Goal: Task Accomplishment & Management: Use online tool/utility

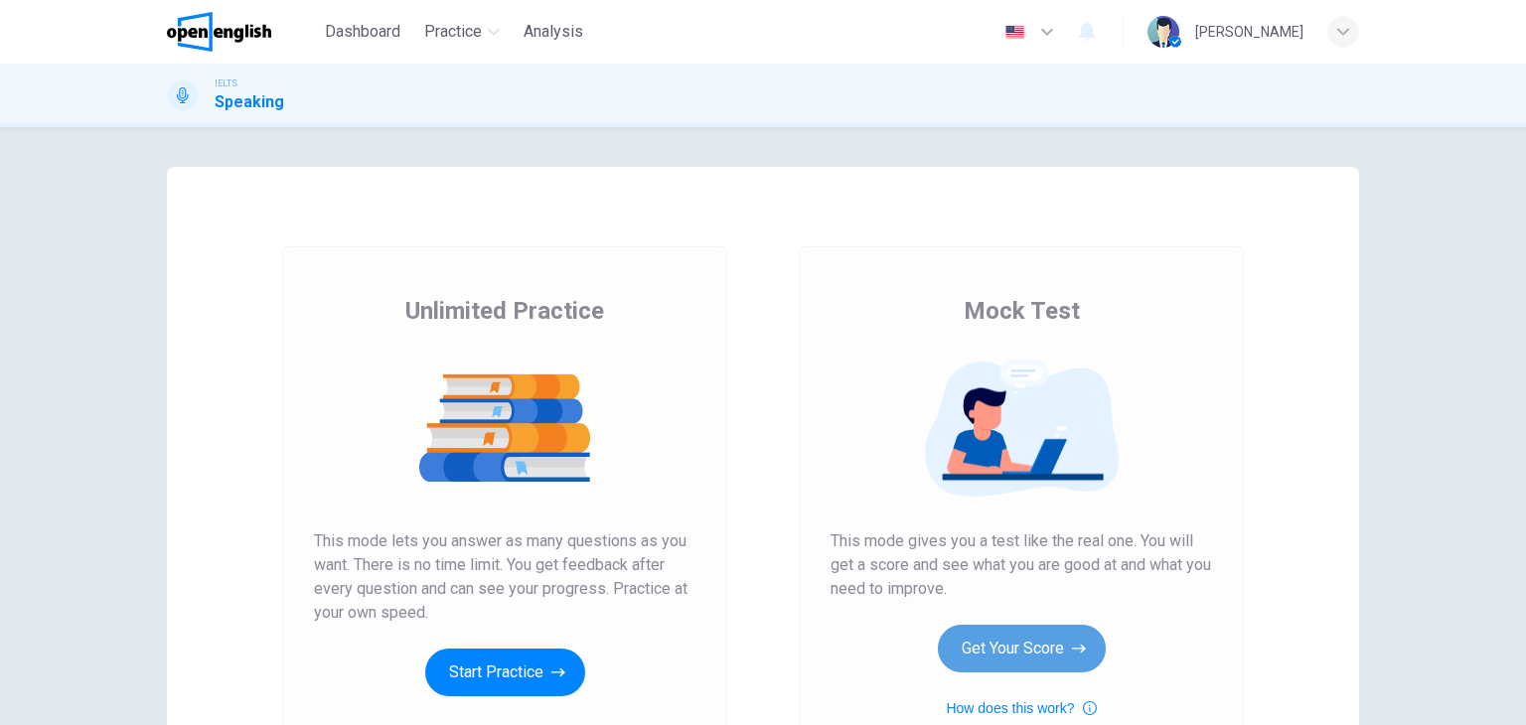
click at [1005, 627] on button "Get Your Score" at bounding box center [1022, 649] width 168 height 48
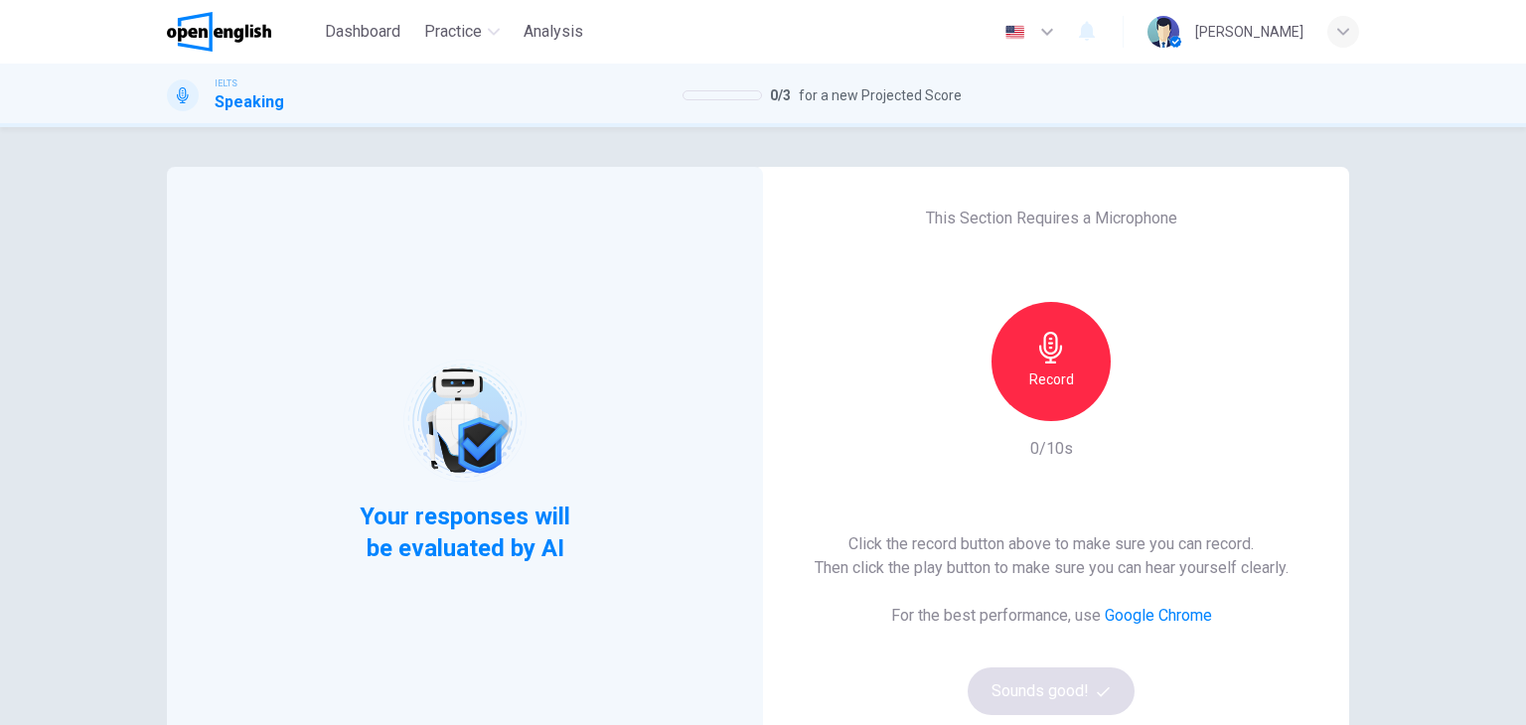
click at [1029, 388] on h6 "Record" at bounding box center [1051, 380] width 45 height 24
drag, startPoint x: 1131, startPoint y: 406, endPoint x: 1122, endPoint y: 394, distance: 14.9
click at [1122, 394] on div "Record" at bounding box center [1051, 361] width 215 height 119
click at [1060, 382] on h6 "Record" at bounding box center [1051, 380] width 45 height 24
click at [1026, 703] on button "Sounds good!" at bounding box center [1051, 692] width 167 height 48
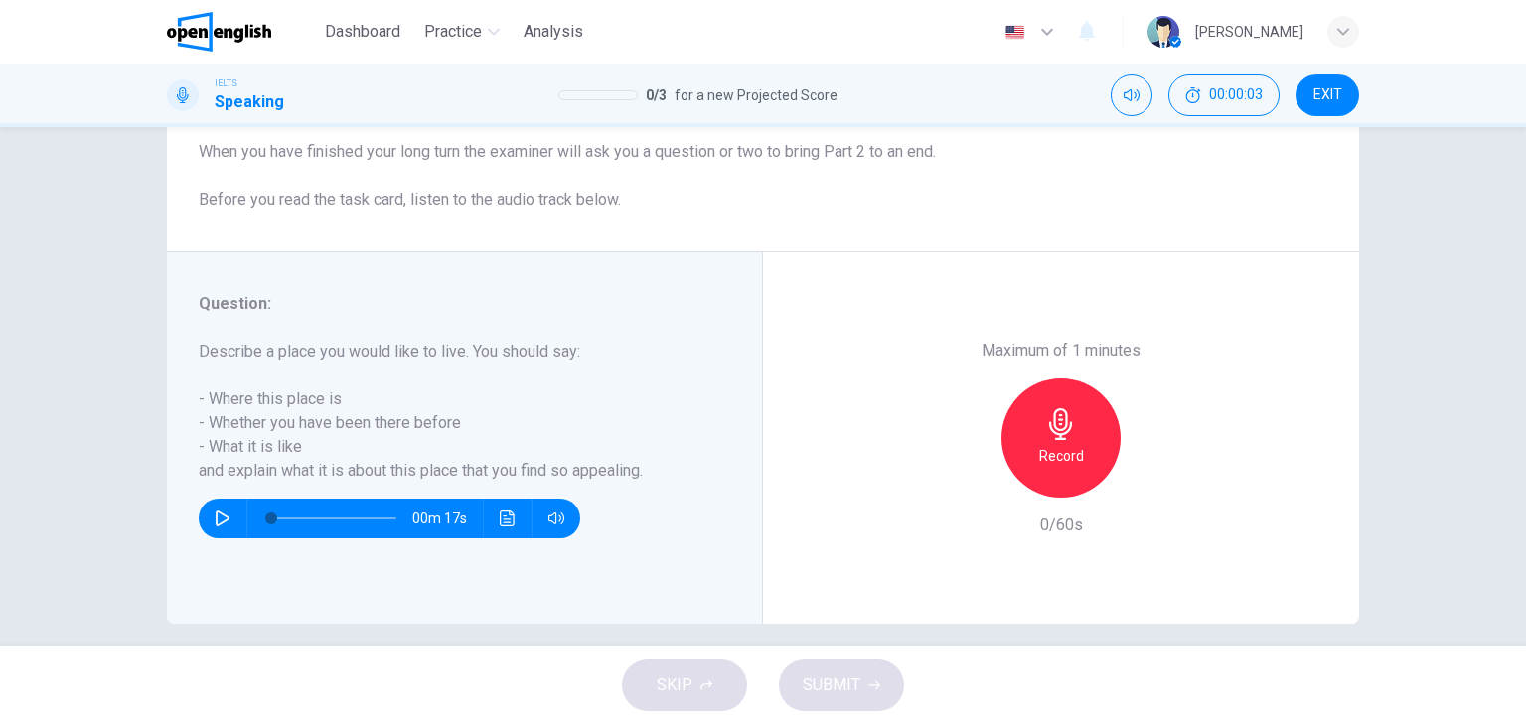
scroll to position [251, 0]
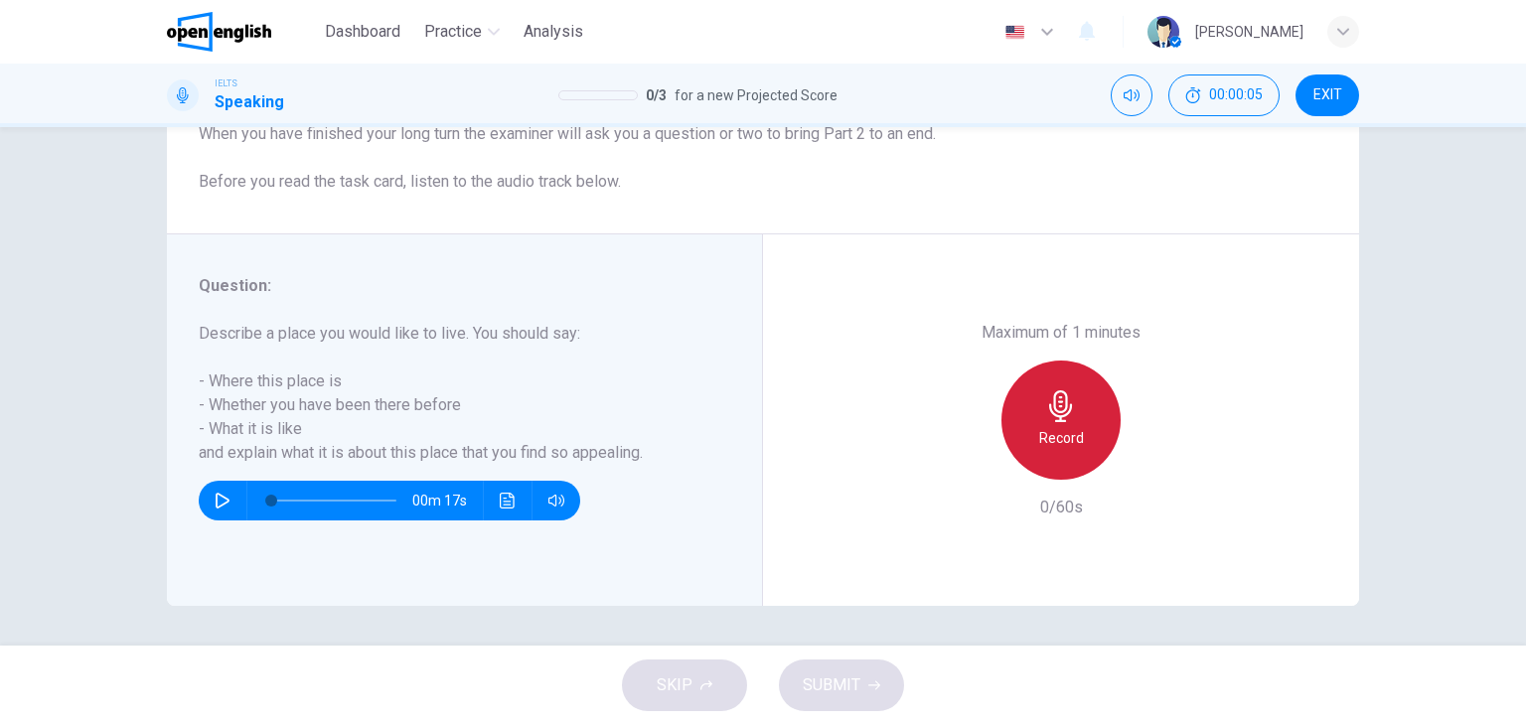
click at [1048, 441] on h6 "Record" at bounding box center [1061, 438] width 45 height 24
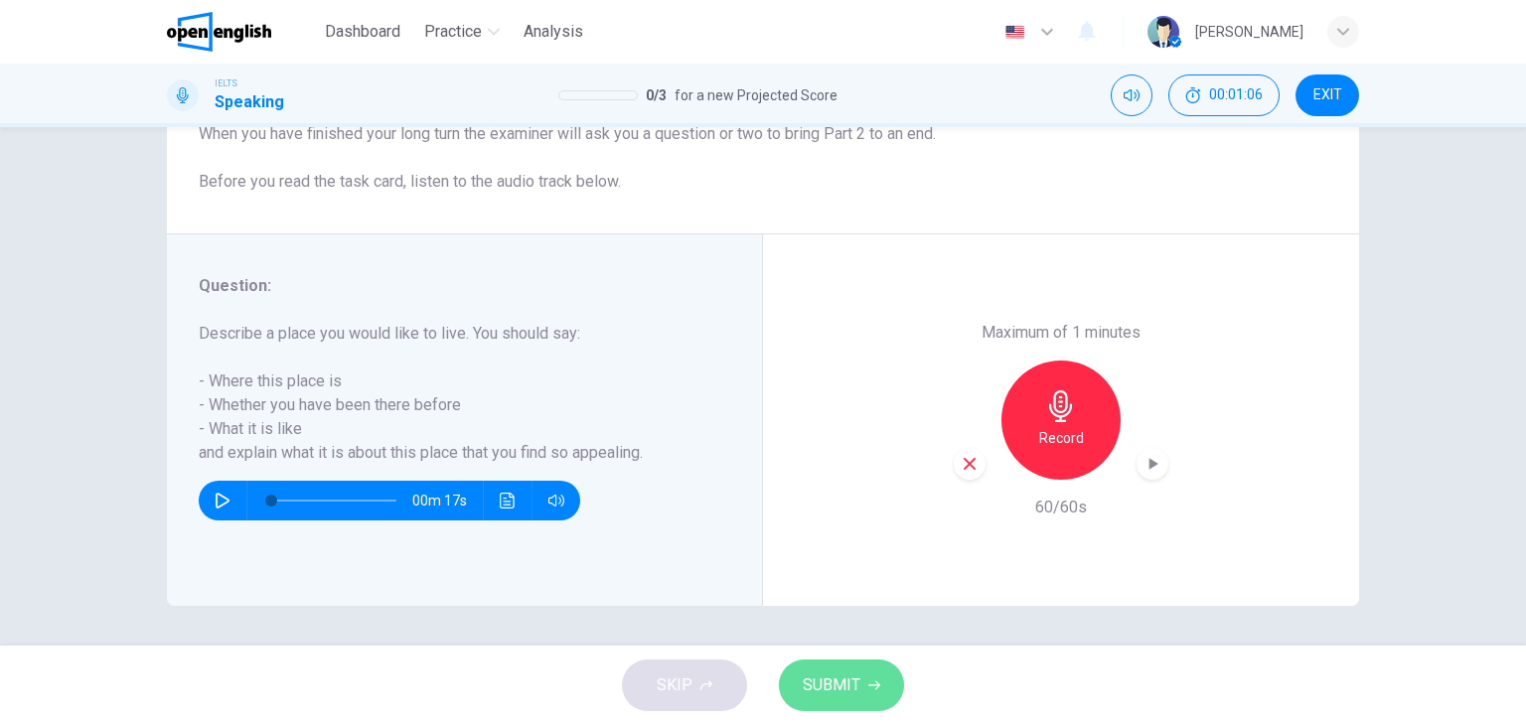
click at [829, 669] on button "SUBMIT" at bounding box center [841, 686] width 125 height 52
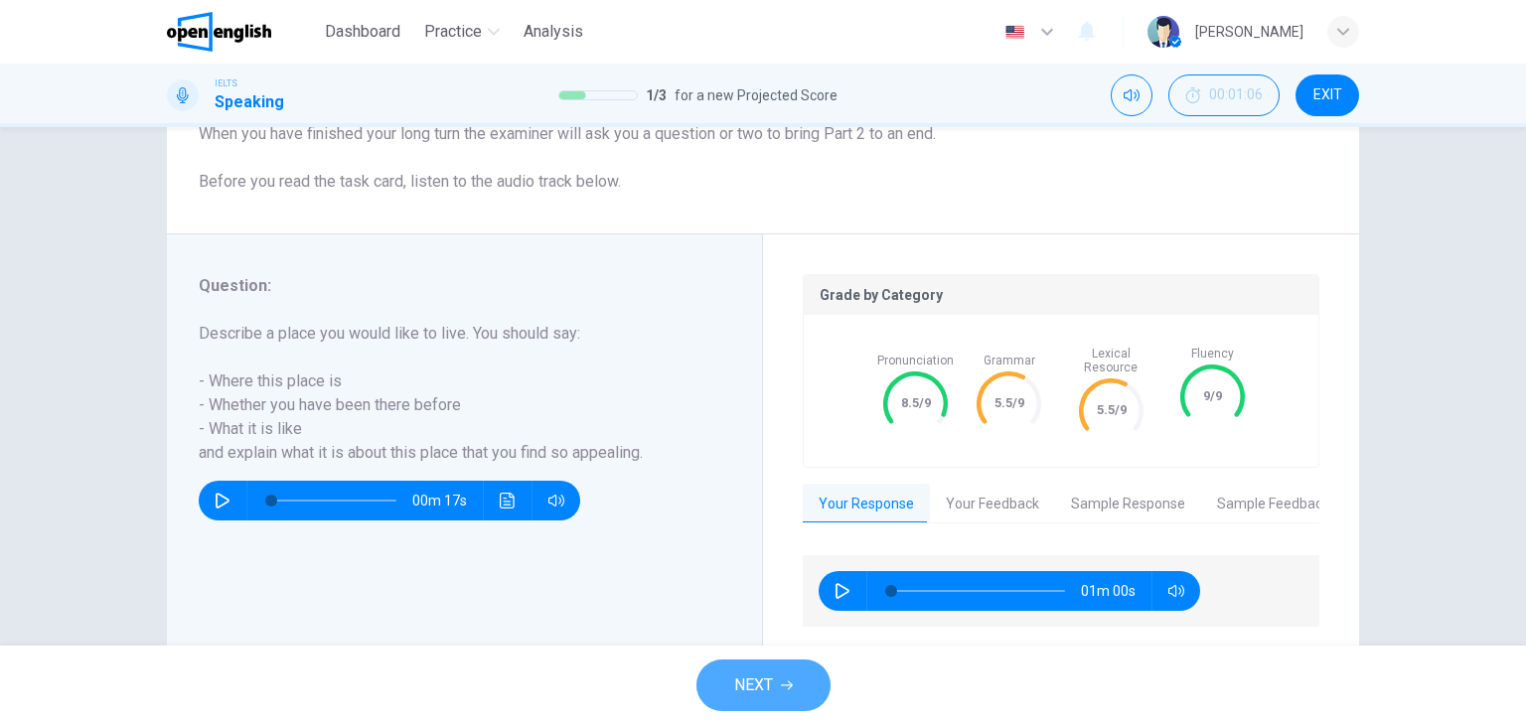
drag, startPoint x: 783, startPoint y: 698, endPoint x: 783, endPoint y: 670, distance: 28.8
click at [783, 670] on button "NEXT" at bounding box center [763, 686] width 134 height 52
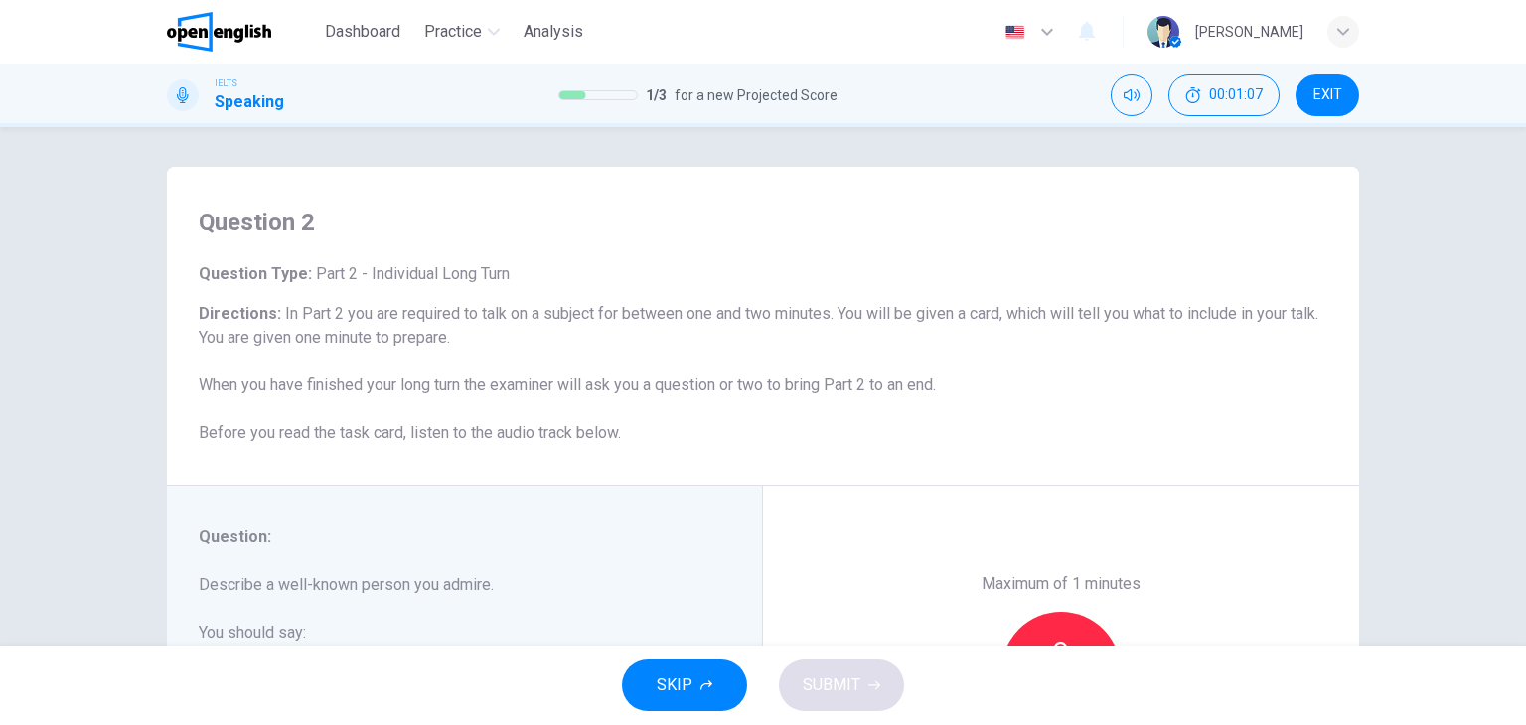
click at [428, 510] on div "Question : Describe a well-known person you admire. You should say: - who this …" at bounding box center [465, 672] width 596 height 372
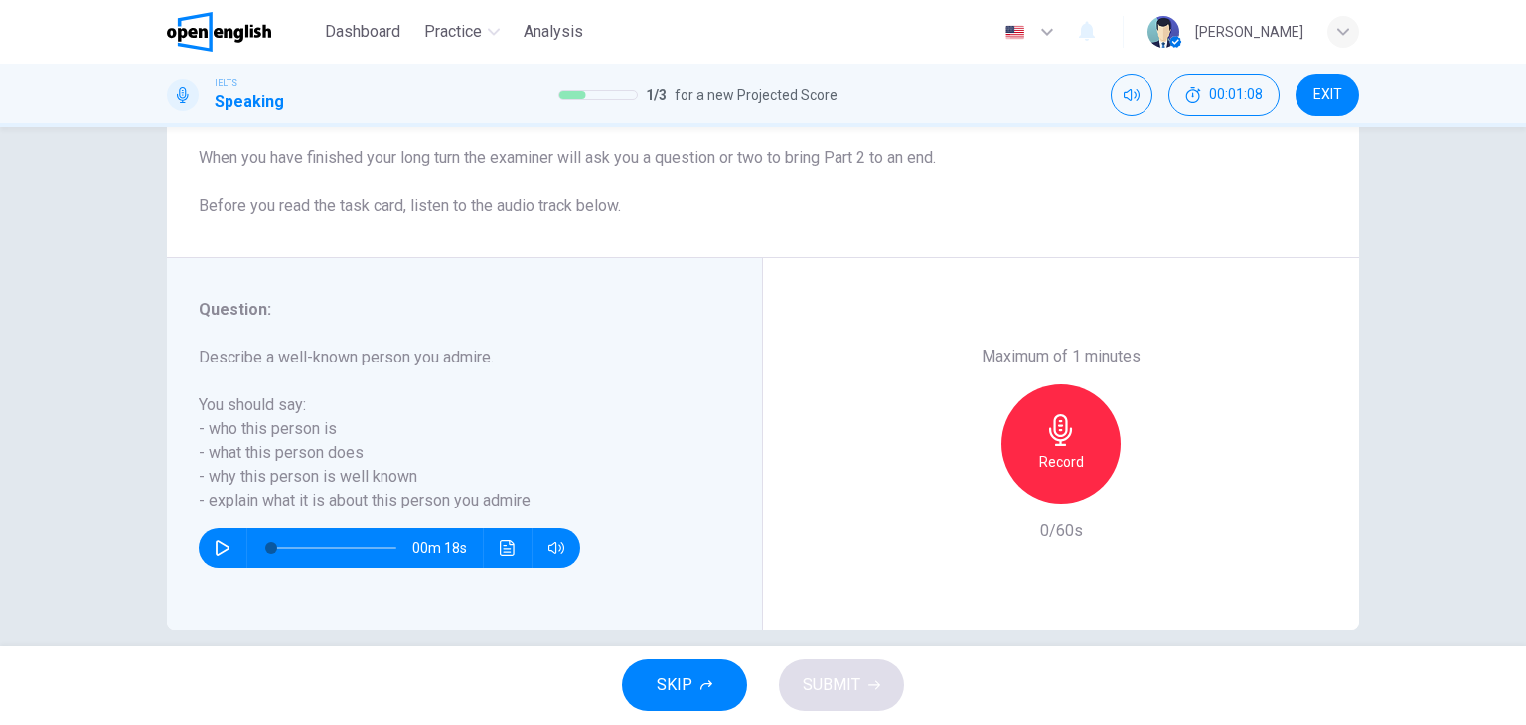
scroll to position [251, 0]
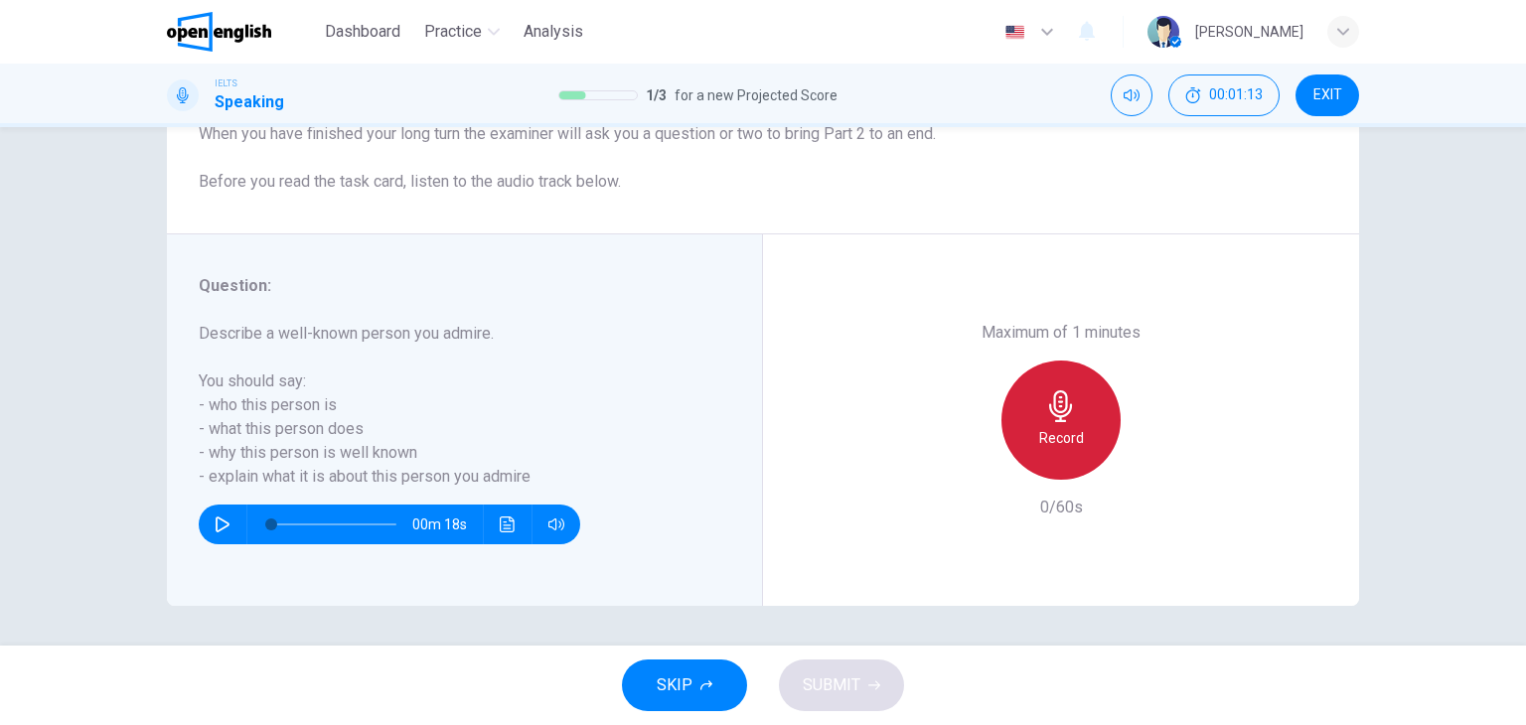
click at [1050, 429] on h6 "Record" at bounding box center [1061, 438] width 45 height 24
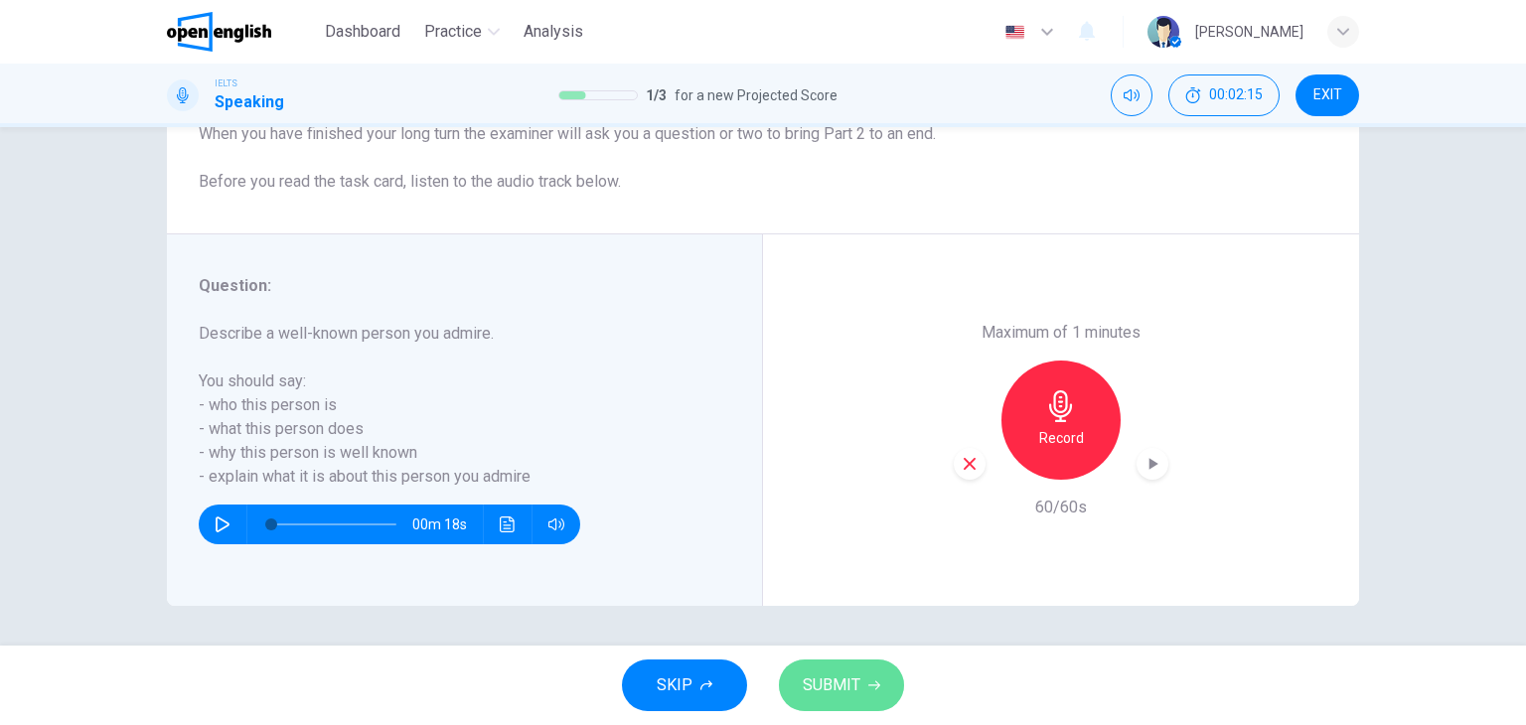
click at [851, 694] on span "SUBMIT" at bounding box center [832, 686] width 58 height 28
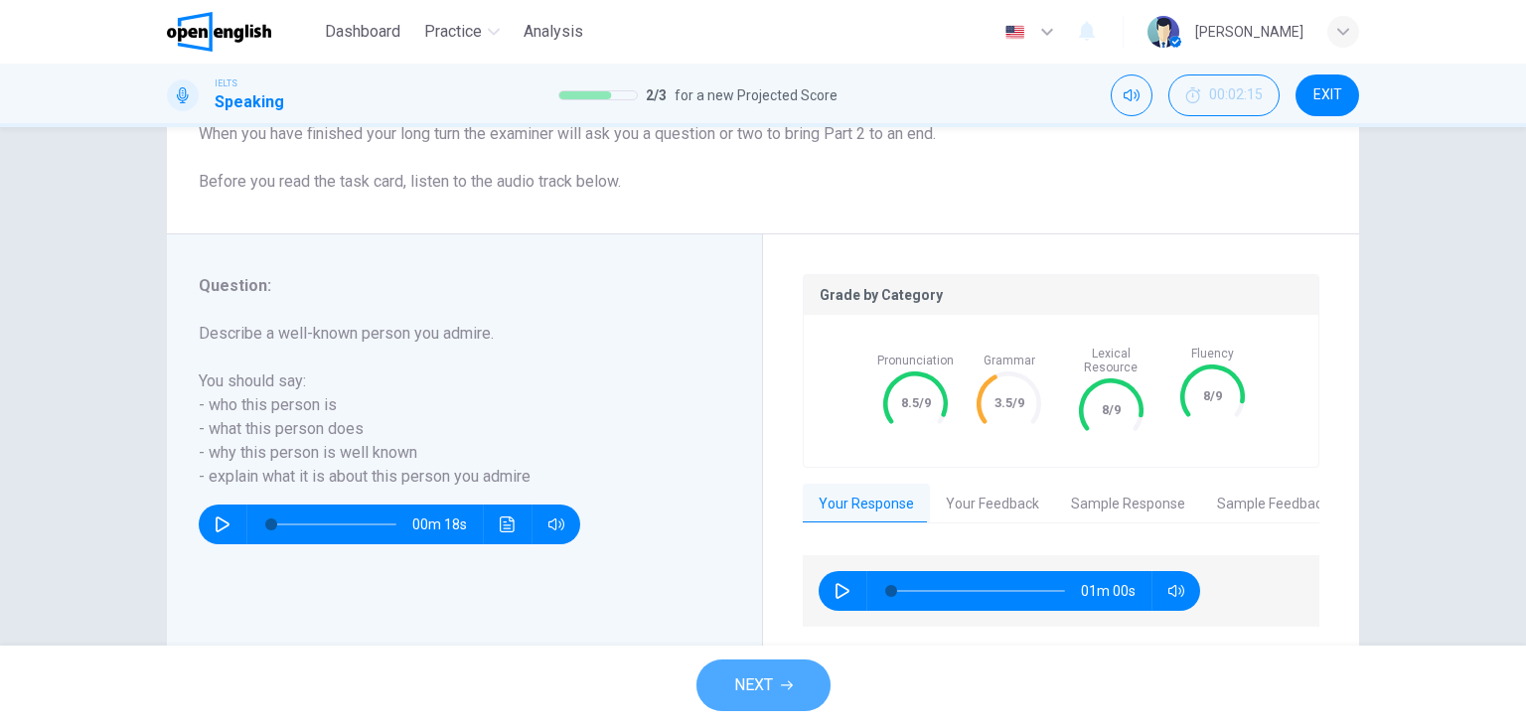
click at [814, 672] on button "NEXT" at bounding box center [763, 686] width 134 height 52
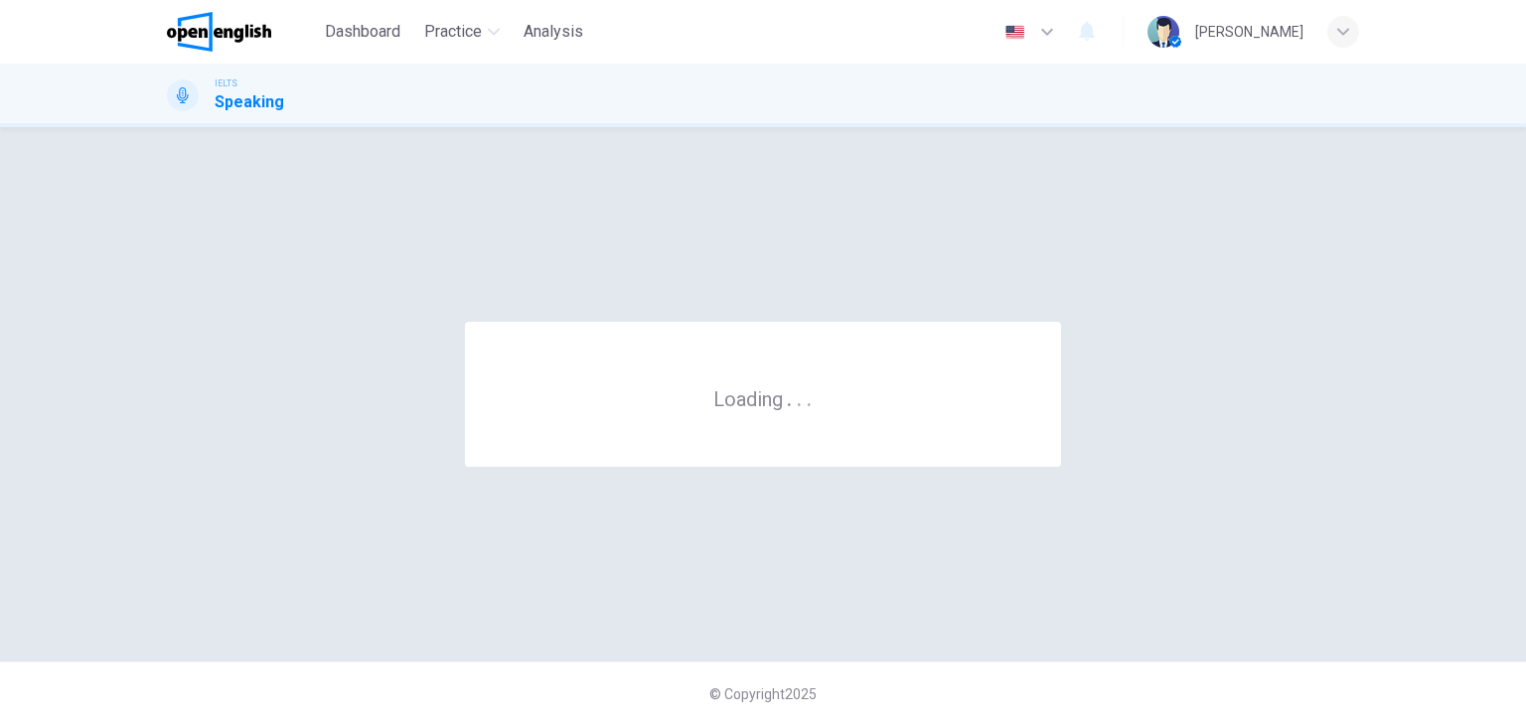
scroll to position [0, 0]
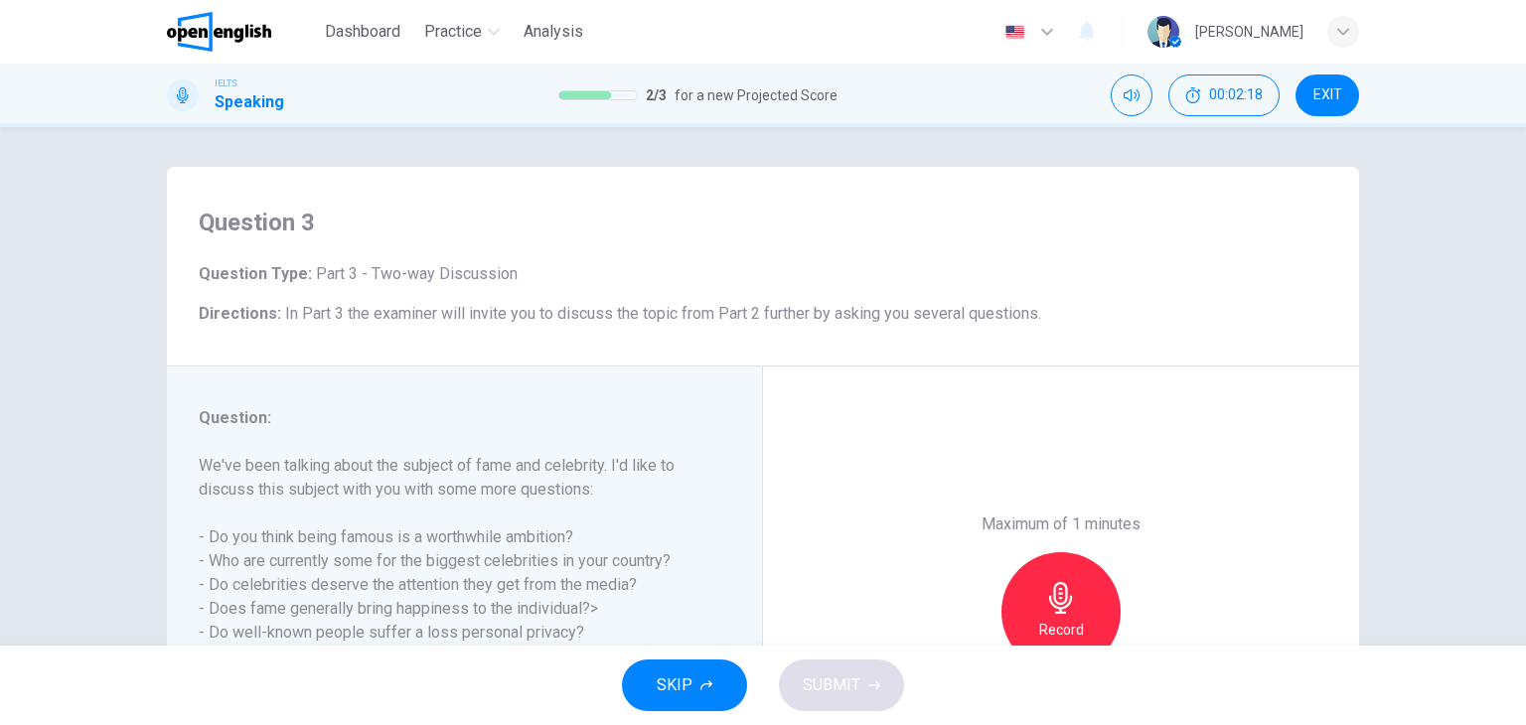
click at [692, 523] on h6 "We've been talking about the subject of fame and celebrity. I'd like to discuss…" at bounding box center [453, 561] width 508 height 215
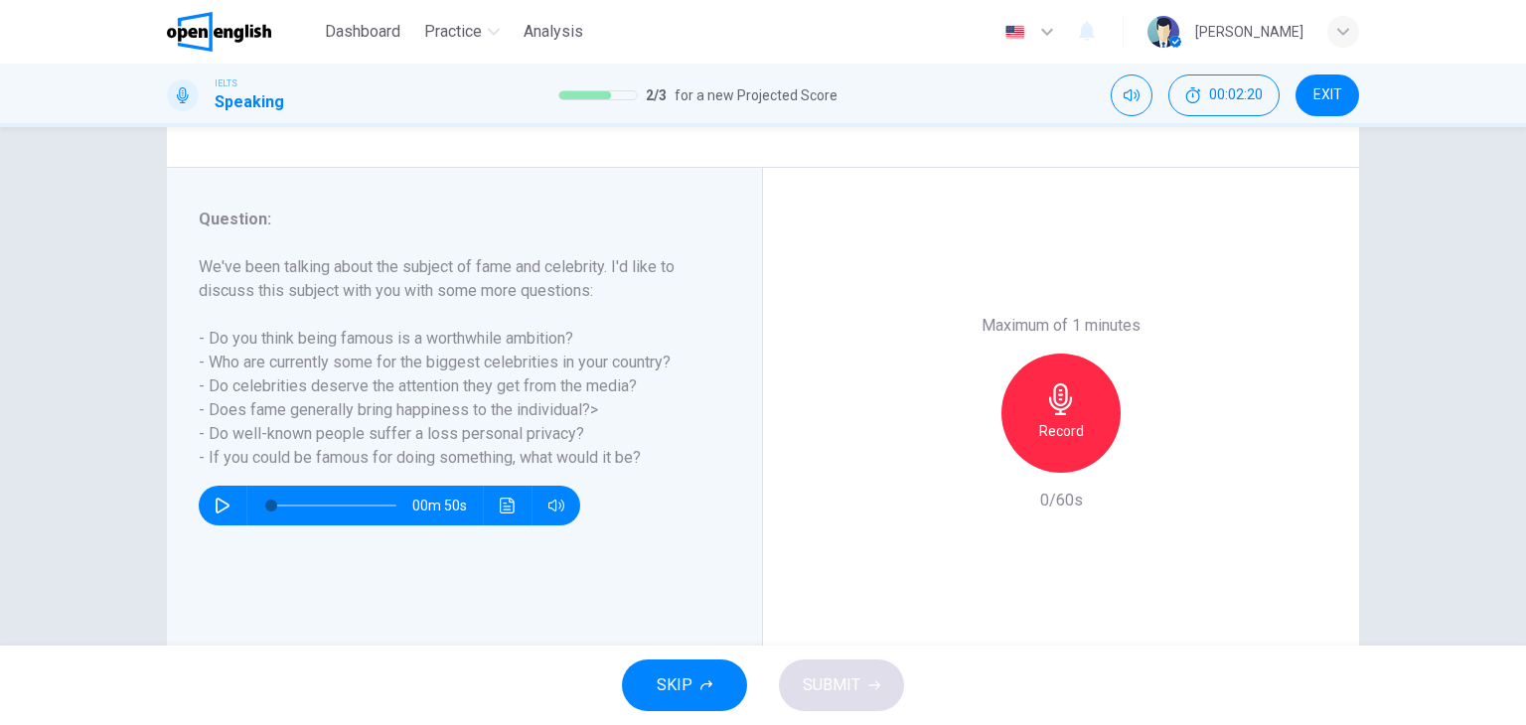
scroll to position [238, 0]
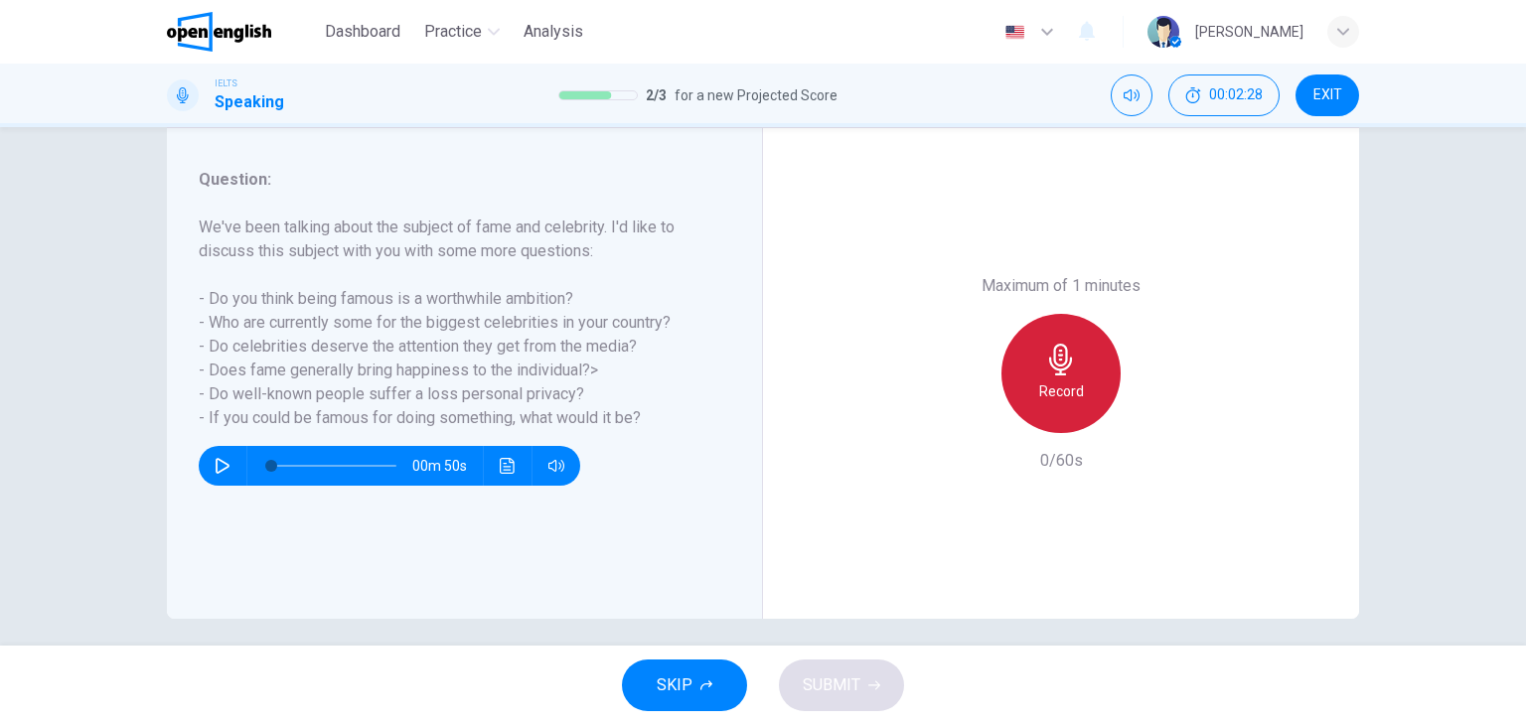
click at [1033, 326] on div "Record" at bounding box center [1060, 373] width 119 height 119
click at [1079, 399] on div "Stop" at bounding box center [1060, 373] width 119 height 119
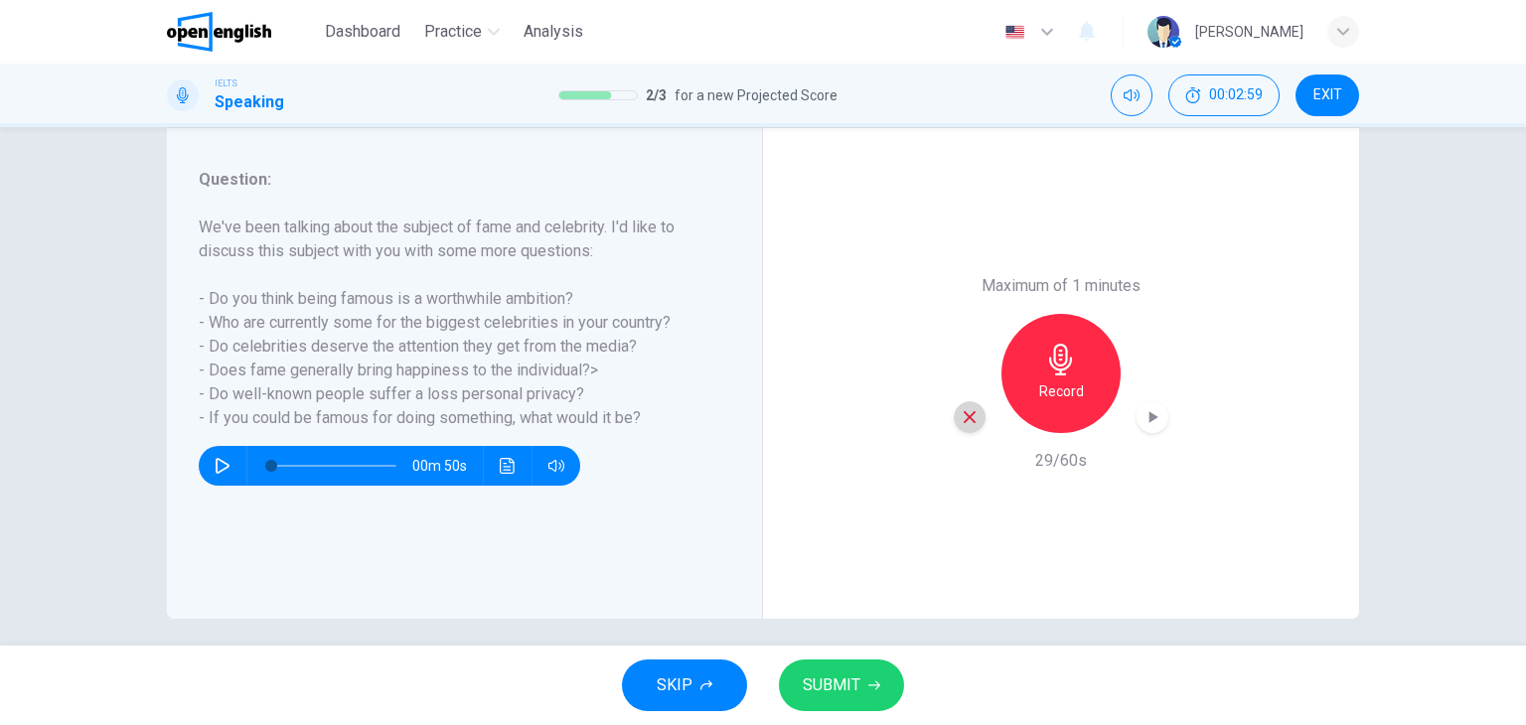
click at [971, 418] on icon "button" at bounding box center [970, 417] width 18 height 18
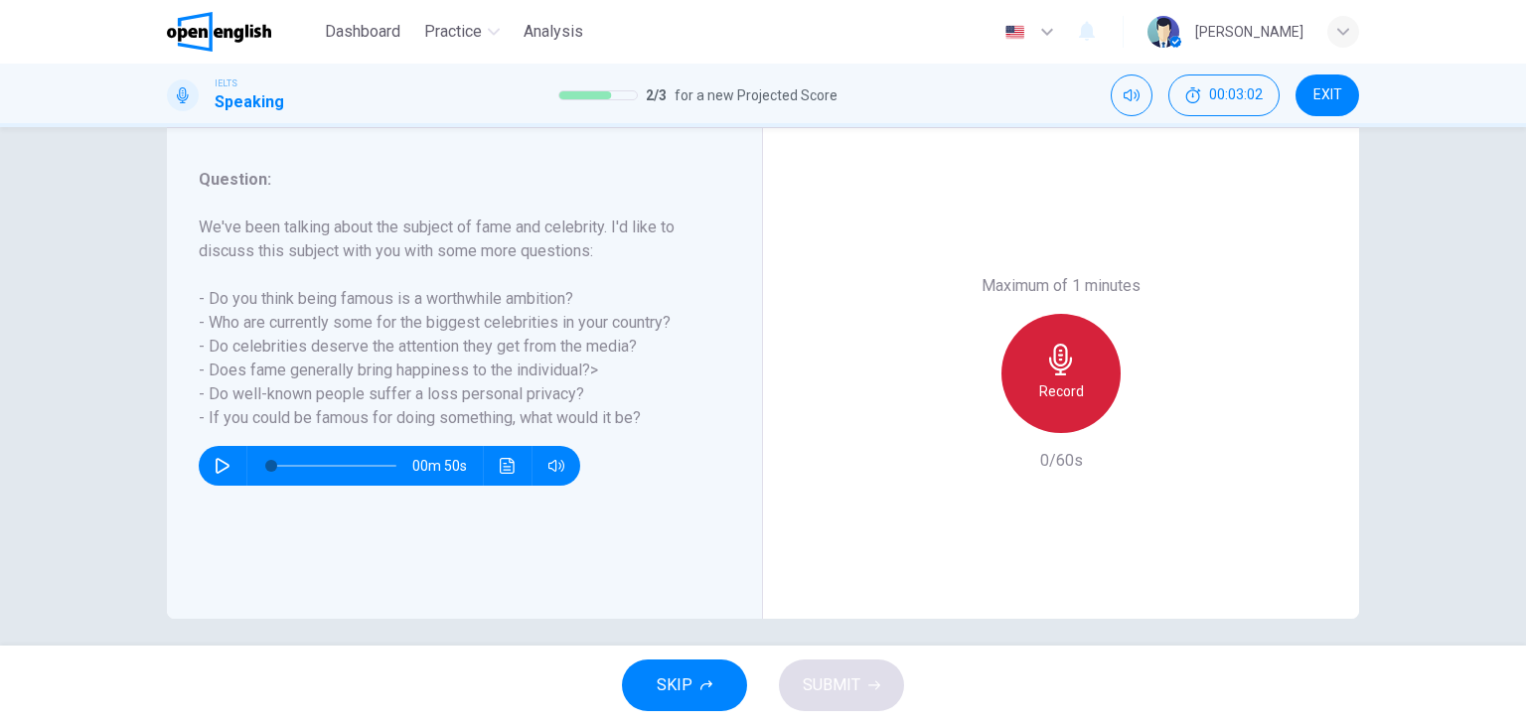
click at [1045, 385] on h6 "Record" at bounding box center [1061, 391] width 45 height 24
click at [1059, 379] on h6 "Stop" at bounding box center [1061, 391] width 30 height 24
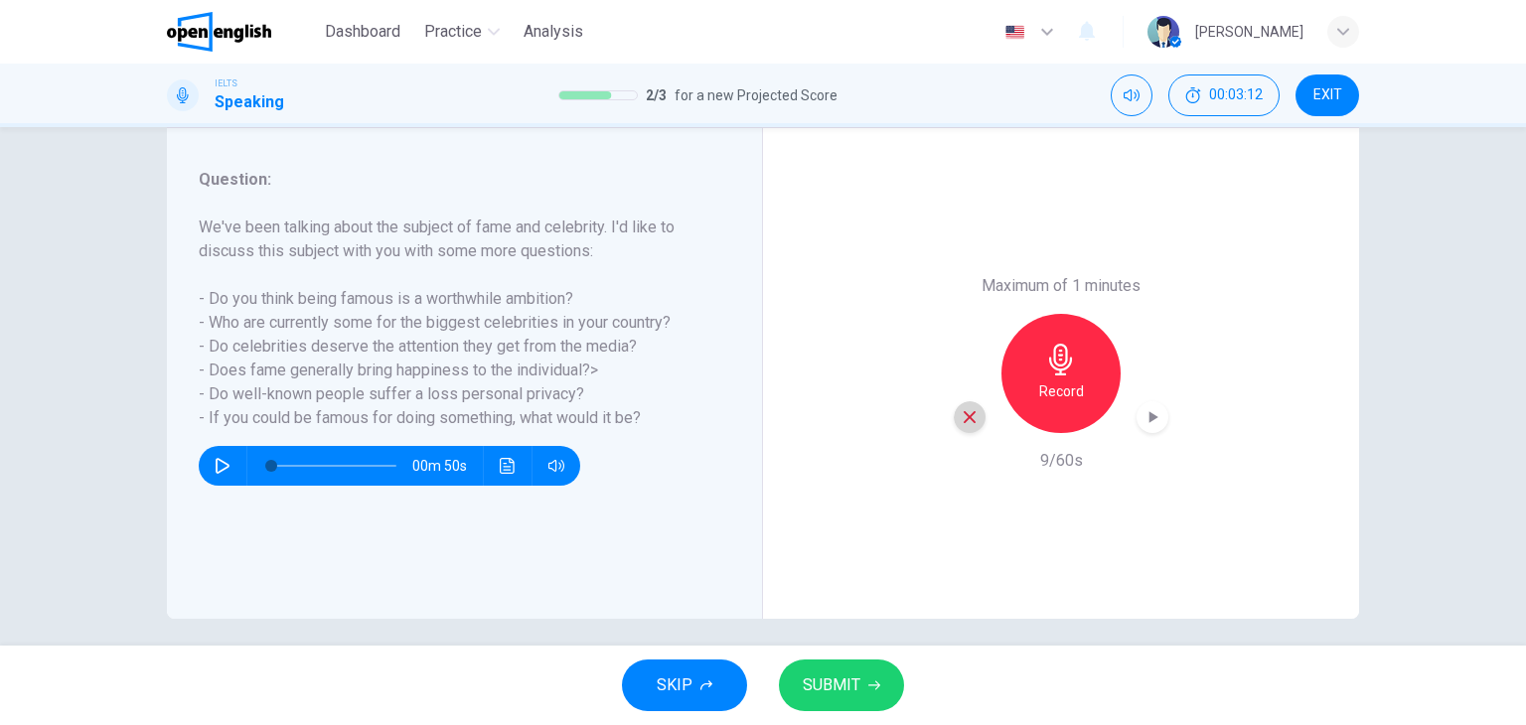
click at [966, 410] on icon "button" at bounding box center [970, 417] width 18 height 18
click at [1045, 385] on h6 "Record" at bounding box center [1061, 391] width 45 height 24
click at [839, 672] on span "SUBMIT" at bounding box center [832, 686] width 58 height 28
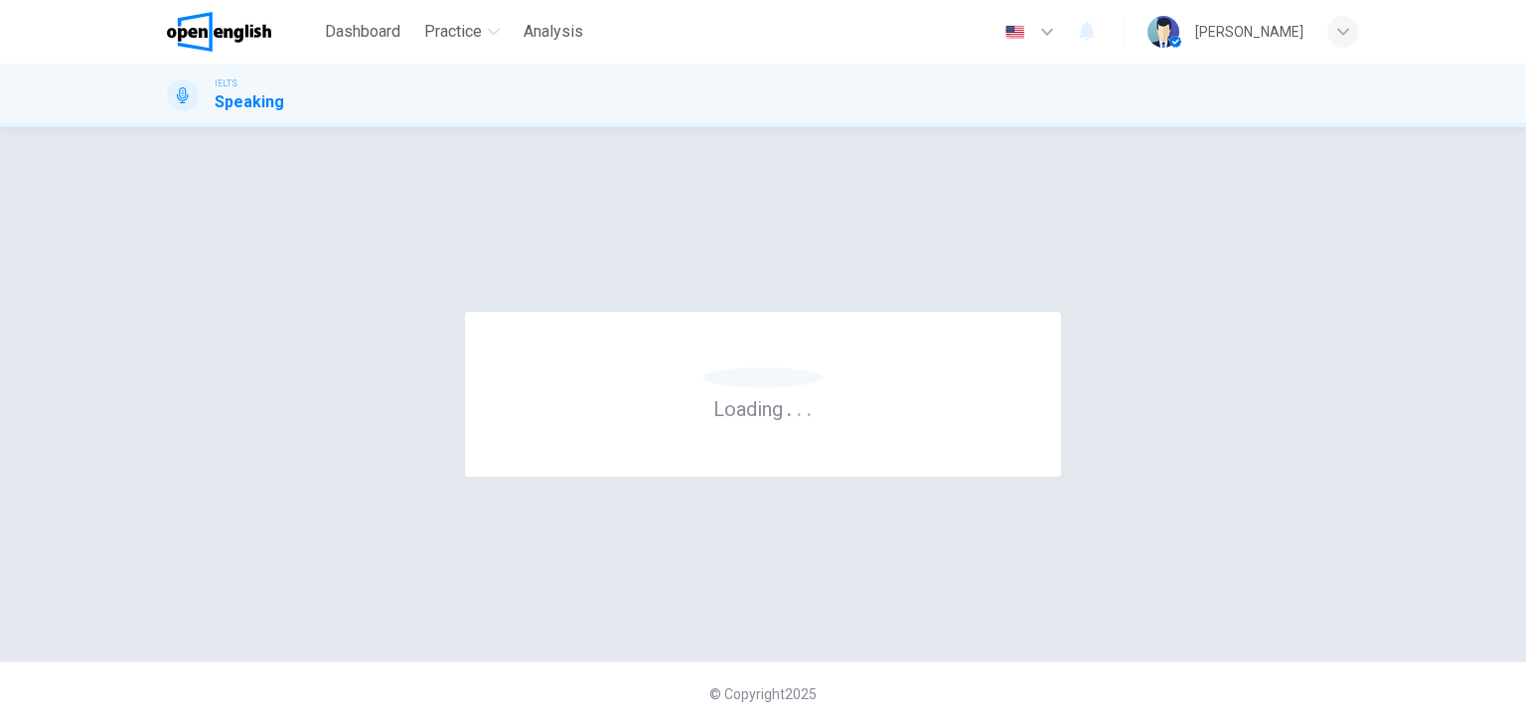
scroll to position [0, 0]
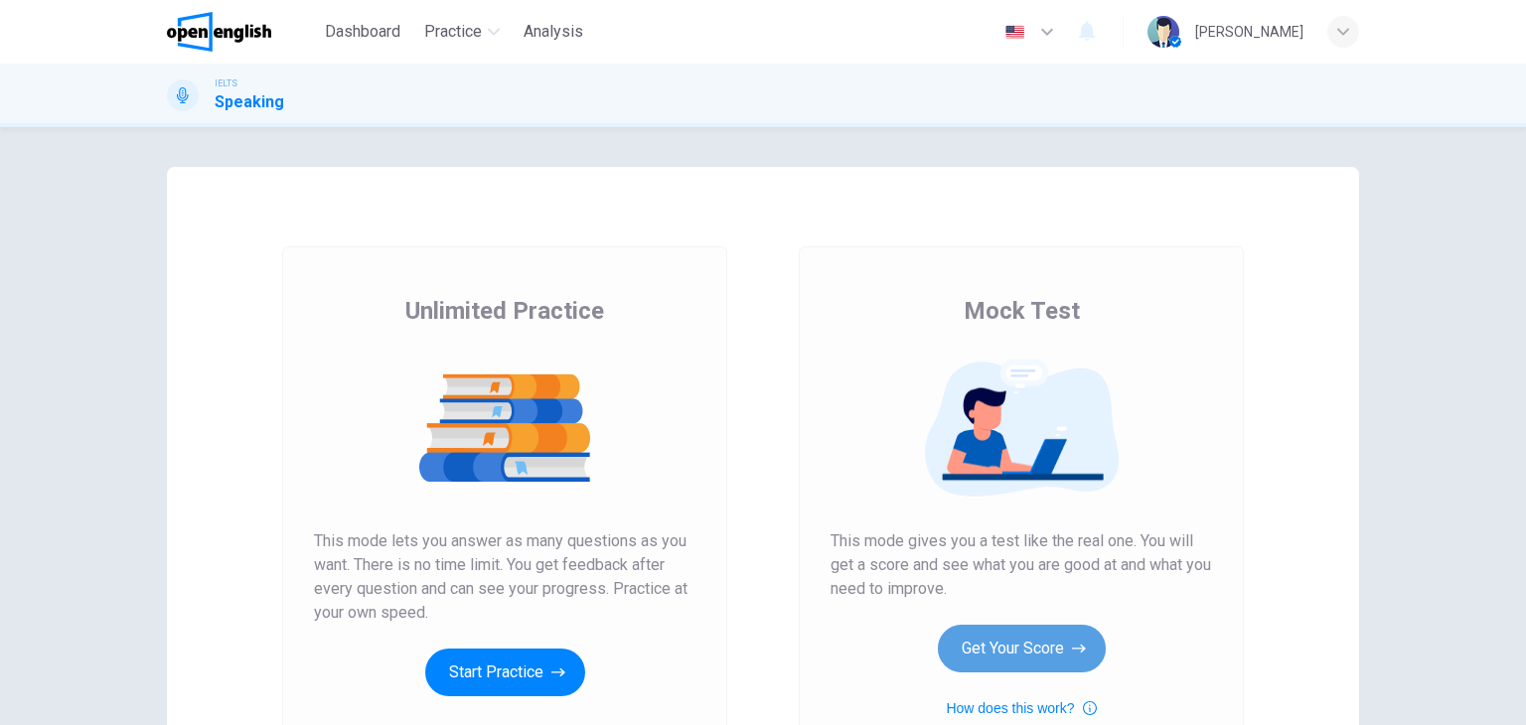
click at [1029, 642] on button "Get Your Score" at bounding box center [1022, 649] width 168 height 48
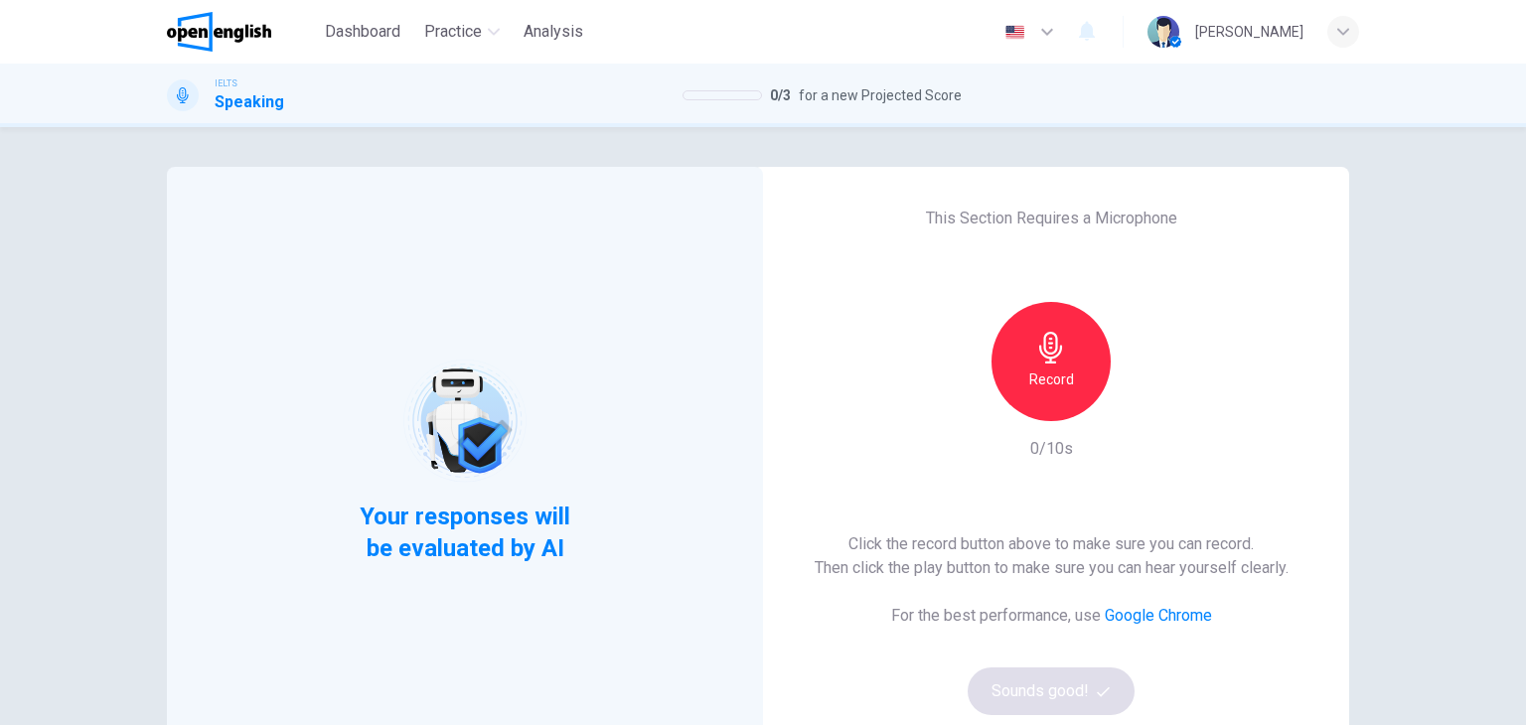
click at [1083, 417] on div "Record" at bounding box center [1051, 361] width 215 height 119
click at [1060, 378] on h6 "Record" at bounding box center [1051, 380] width 45 height 24
